Goal: Use online tool/utility: Utilize a website feature to perform a specific function

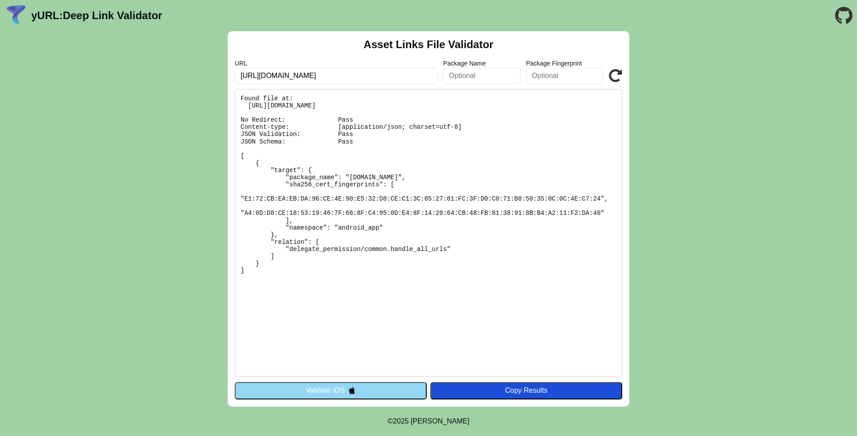
click at [408, 78] on input "[URL][DOMAIN_NAME]" at bounding box center [336, 76] width 203 height 16
drag, startPoint x: 0, startPoint y: 0, endPoint x: 244, endPoint y: 75, distance: 255.8
click at [244, 75] on input "[URL][DOMAIN_NAME]" at bounding box center [336, 76] width 203 height 16
click at [328, 397] on button "Validate iOS" at bounding box center [331, 390] width 192 height 17
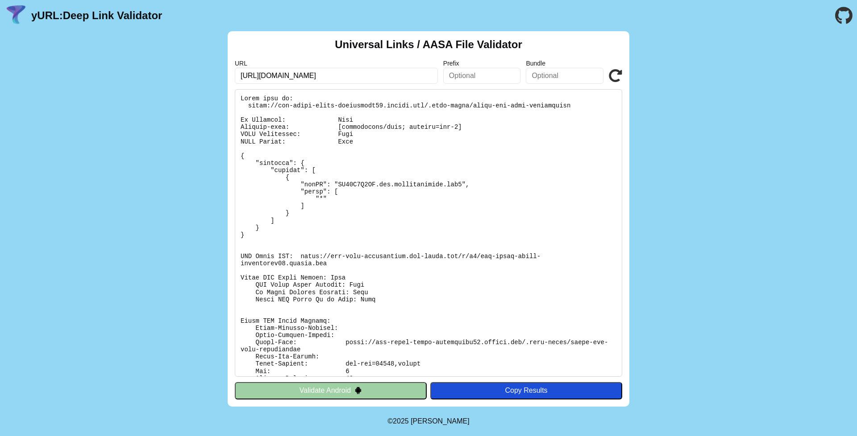
click at [357, 391] on img at bounding box center [358, 391] width 8 height 8
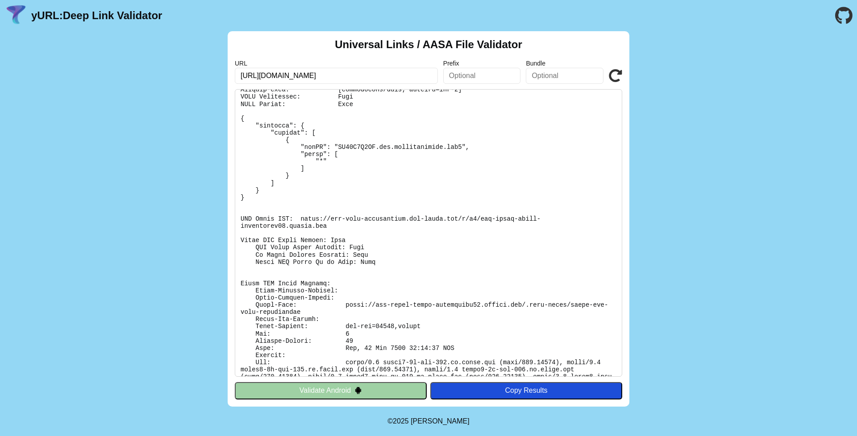
scroll to position [54, 0]
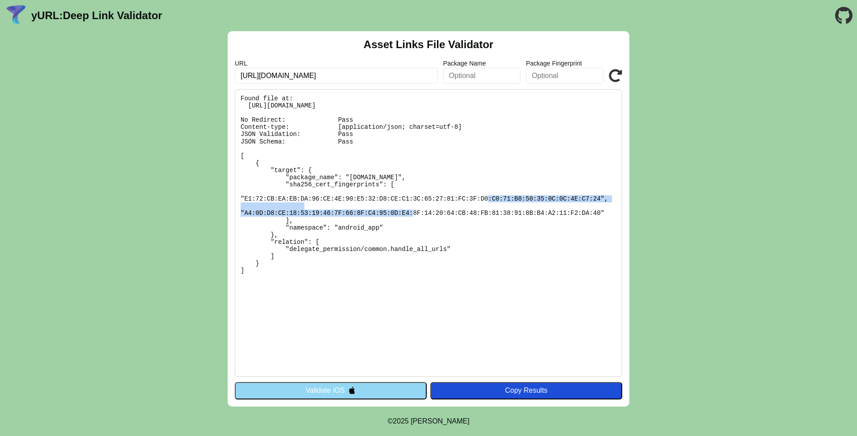
drag, startPoint x: 602, startPoint y: 198, endPoint x: 245, endPoint y: 200, distance: 356.9
click at [245, 199] on pre "Found file at: https://our-story-magic-rossdrynan89.replit.app/.well-known/asse…" at bounding box center [428, 233] width 387 height 288
copy pre "E1:72:CB:EA:EB:DA:96:CE:4E:90:E5:32:D8:CE:C1:3C:65:27:81:FC:3F:D0:C0:71:B8:50:3…"
